Goal: Task Accomplishment & Management: Manage account settings

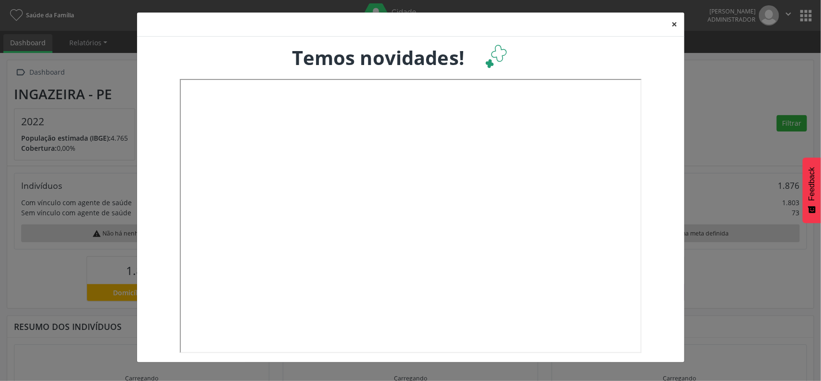
click at [673, 23] on button "×" at bounding box center [674, 25] width 19 height 24
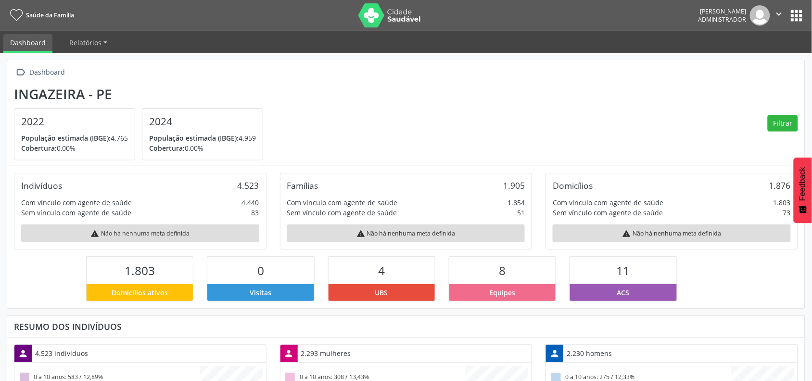
scroll to position [160, 266]
click at [791, 12] on button "apps" at bounding box center [796, 15] width 17 height 17
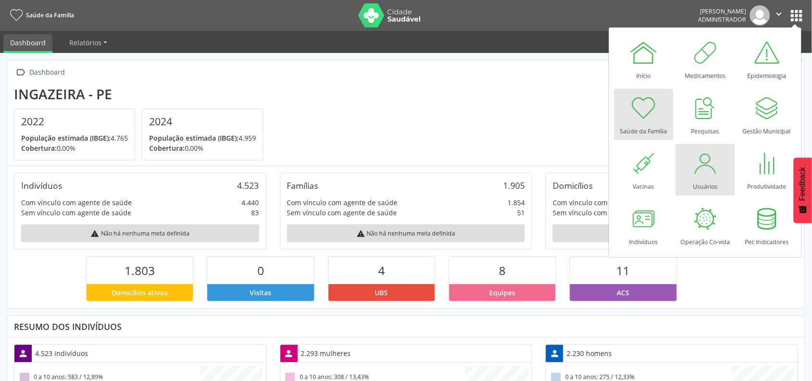
click at [711, 165] on div at bounding box center [705, 163] width 29 height 29
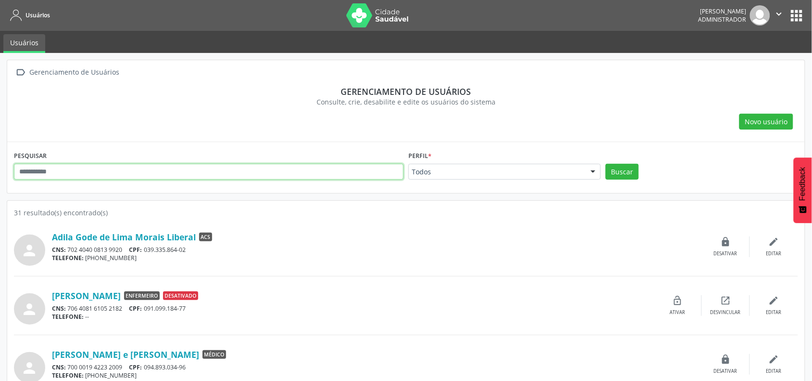
click at [155, 179] on input "text" at bounding box center [209, 172] width 390 height 16
type input "******"
click at [606, 164] on button "Buscar" at bounding box center [622, 172] width 33 height 16
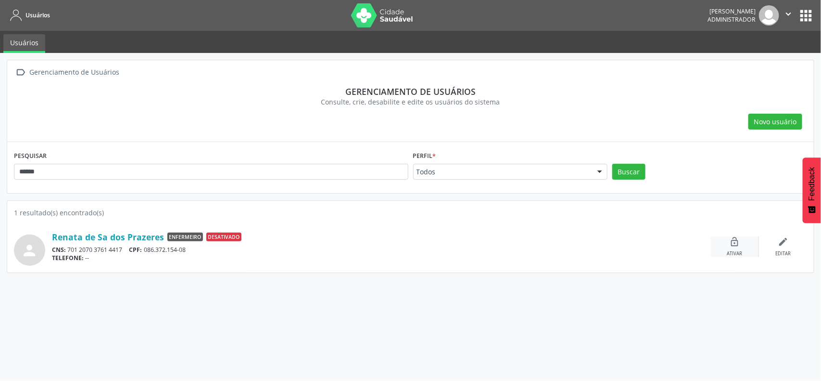
click at [728, 241] on div "lock_open Ativar" at bounding box center [735, 246] width 48 height 21
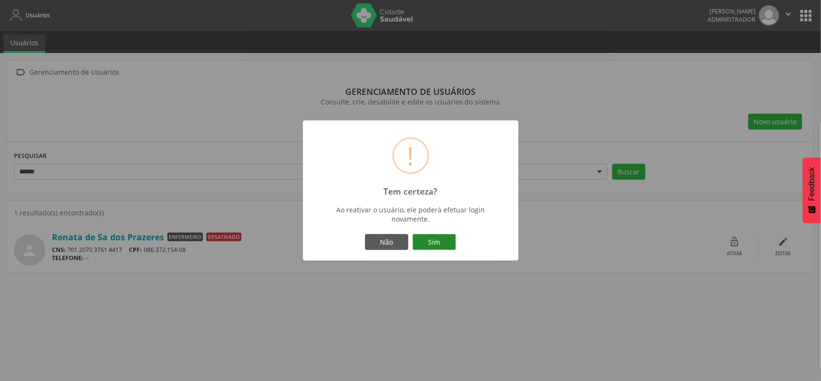
click at [439, 239] on button "Sim" at bounding box center [434, 242] width 43 height 16
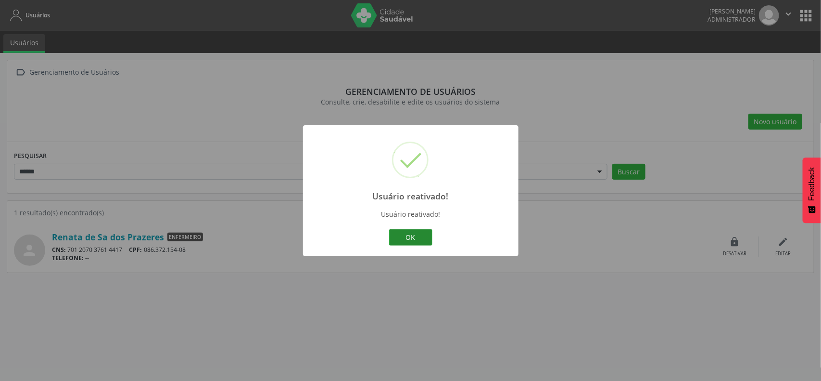
click at [412, 234] on button "OK" at bounding box center [410, 237] width 43 height 16
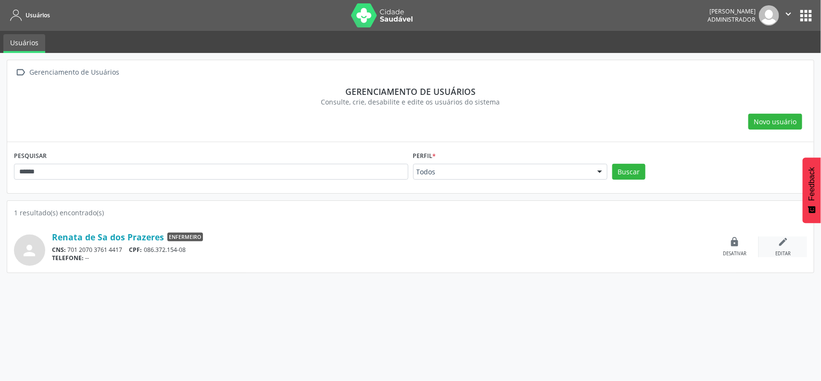
click at [782, 241] on icon "edit" at bounding box center [783, 241] width 11 height 11
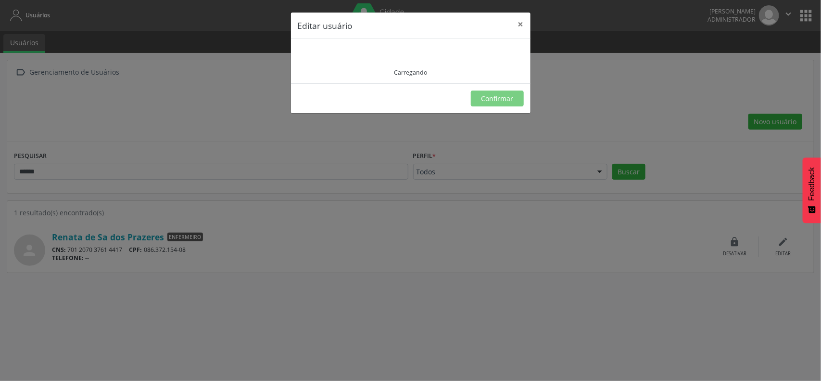
type input "**********"
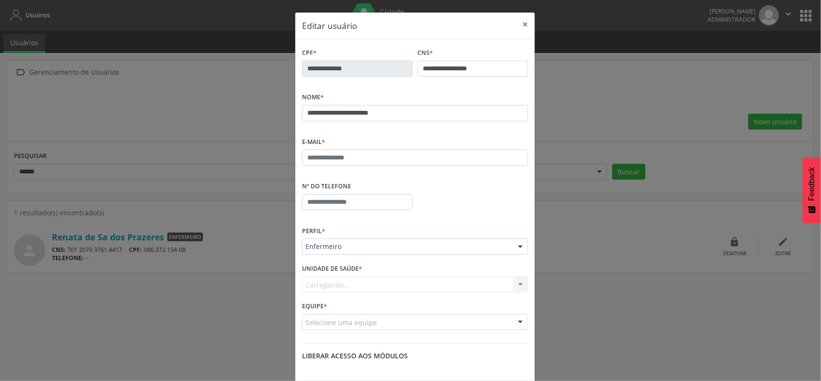
click at [355, 147] on div "E-mail *" at bounding box center [415, 150] width 226 height 31
click at [347, 154] on input "text" at bounding box center [415, 157] width 226 height 16
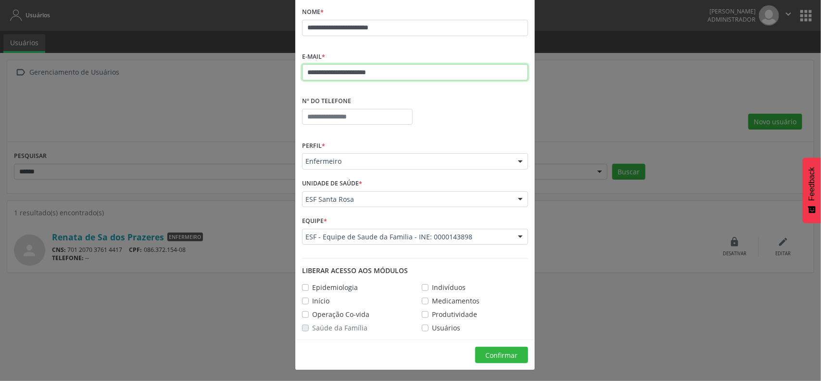
scroll to position [87, 0]
type input "**********"
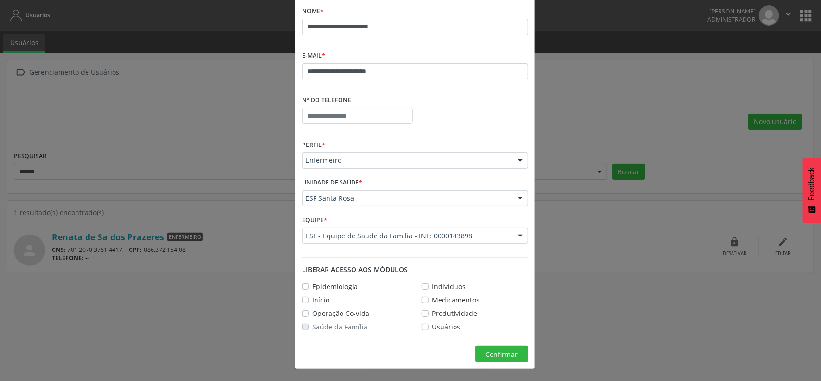
click at [312, 311] on label "Operação Co-vida" at bounding box center [340, 313] width 57 height 10
click at [499, 352] on span "Confirmar" at bounding box center [502, 353] width 32 height 9
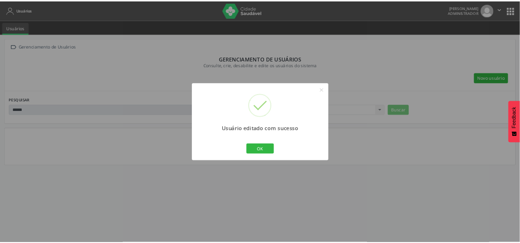
scroll to position [63, 0]
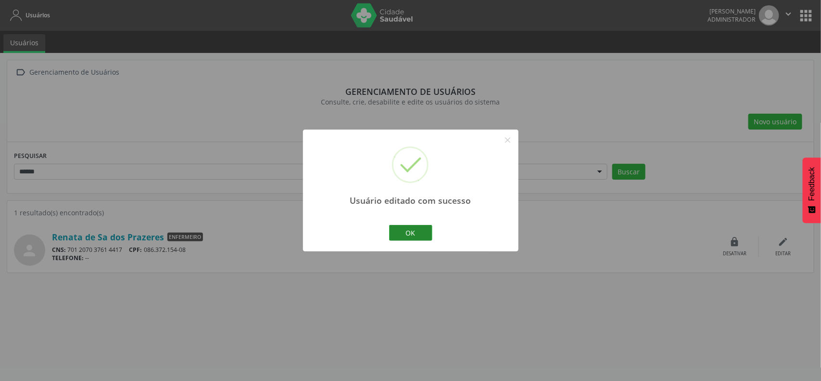
click at [418, 232] on button "OK" at bounding box center [410, 233] width 43 height 16
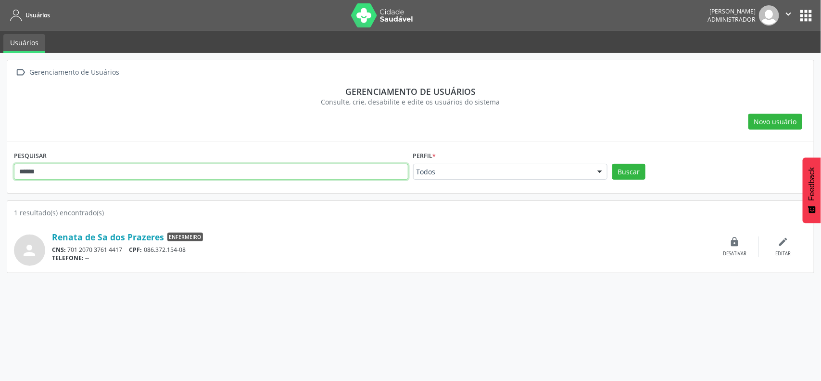
drag, startPoint x: 15, startPoint y: 171, endPoint x: 0, endPoint y: 169, distance: 15.6
click at [0, 169] on div " Gerenciamento de Usuários Gerenciamento de usuários Consulte, crie, desabilit…" at bounding box center [410, 217] width 821 height 328
click at [612, 164] on button "Buscar" at bounding box center [628, 172] width 33 height 16
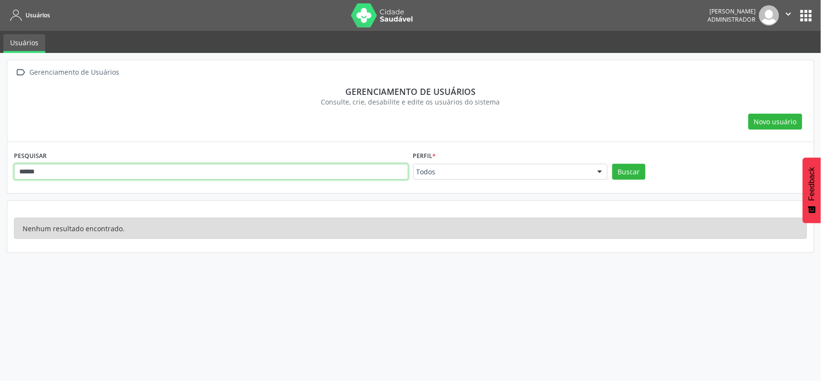
click at [44, 176] on input "******" at bounding box center [211, 172] width 394 height 16
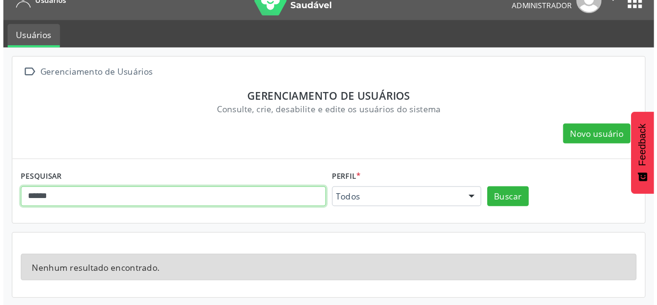
scroll to position [0, 0]
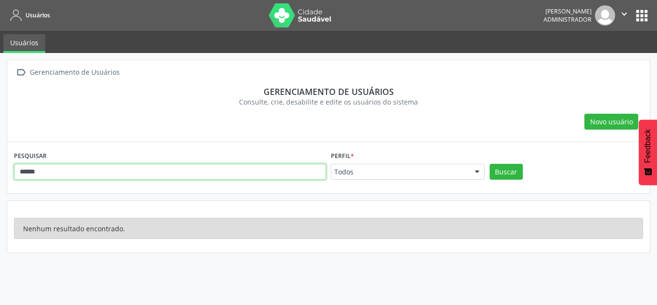
drag, startPoint x: 72, startPoint y: 169, endPoint x: 0, endPoint y: 161, distance: 72.6
click at [0, 161] on div " Gerenciamento de Usuários Gerenciamento de usuários Consulte, crie, desabilit…" at bounding box center [328, 179] width 657 height 252
click at [490, 164] on button "Buscar" at bounding box center [506, 172] width 33 height 16
click at [142, 167] on input "********" at bounding box center [170, 172] width 312 height 16
click at [490, 164] on button "Buscar" at bounding box center [506, 172] width 33 height 16
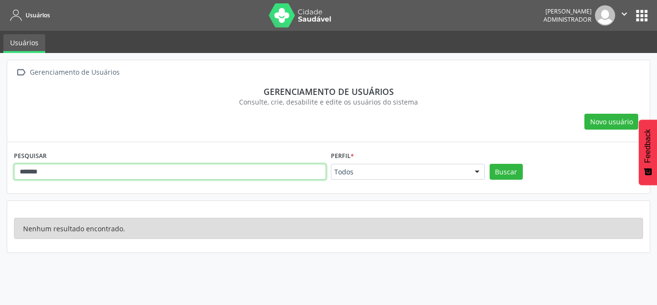
drag, startPoint x: 219, startPoint y: 171, endPoint x: 0, endPoint y: 157, distance: 219.8
click at [0, 157] on div " Gerenciamento de Usuários Gerenciamento de usuários Consulte, crie, desabilit…" at bounding box center [328, 179] width 657 height 252
click at [490, 164] on button "Buscar" at bounding box center [506, 172] width 33 height 16
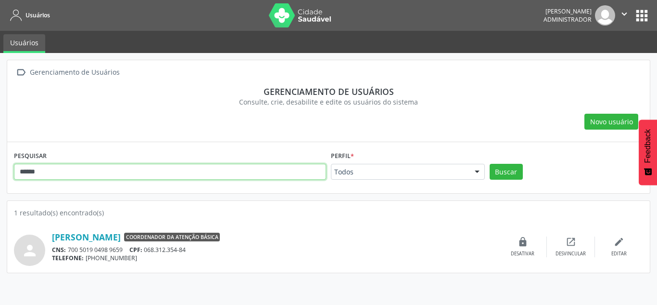
drag, startPoint x: 54, startPoint y: 173, endPoint x: 0, endPoint y: 173, distance: 53.9
click at [0, 173] on div " Gerenciamento de Usuários Gerenciamento de usuários Consulte, crie, desabilit…" at bounding box center [328, 179] width 657 height 252
click at [490, 164] on button "Buscar" at bounding box center [506, 172] width 33 height 16
drag, startPoint x: 42, startPoint y: 168, endPoint x: 0, endPoint y: 165, distance: 42.4
click at [4, 166] on div " Gerenciamento de Usuários Gerenciamento de usuários Consulte, crie, desabilit…" at bounding box center [328, 179] width 657 height 252
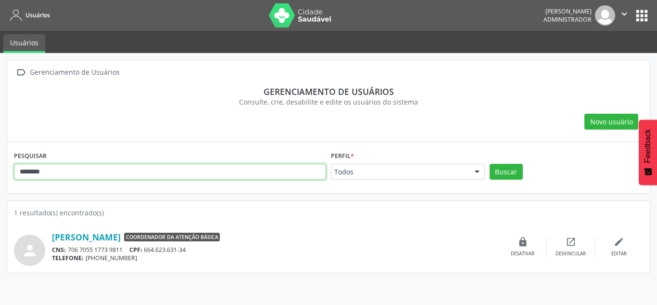
click at [490, 164] on button "Buscar" at bounding box center [506, 172] width 33 height 16
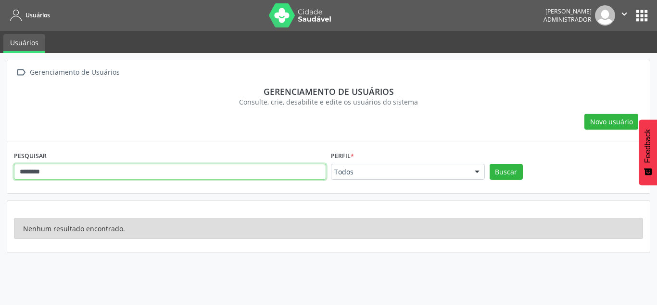
drag, startPoint x: 57, startPoint y: 170, endPoint x: 0, endPoint y: 170, distance: 57.2
click at [0, 170] on div " Gerenciamento de Usuários Gerenciamento de usuários Consulte, crie, desabilit…" at bounding box center [328, 179] width 657 height 252
type input "*******"
click at [490, 164] on button "Buscar" at bounding box center [506, 172] width 33 height 16
